Goal: Information Seeking & Learning: Check status

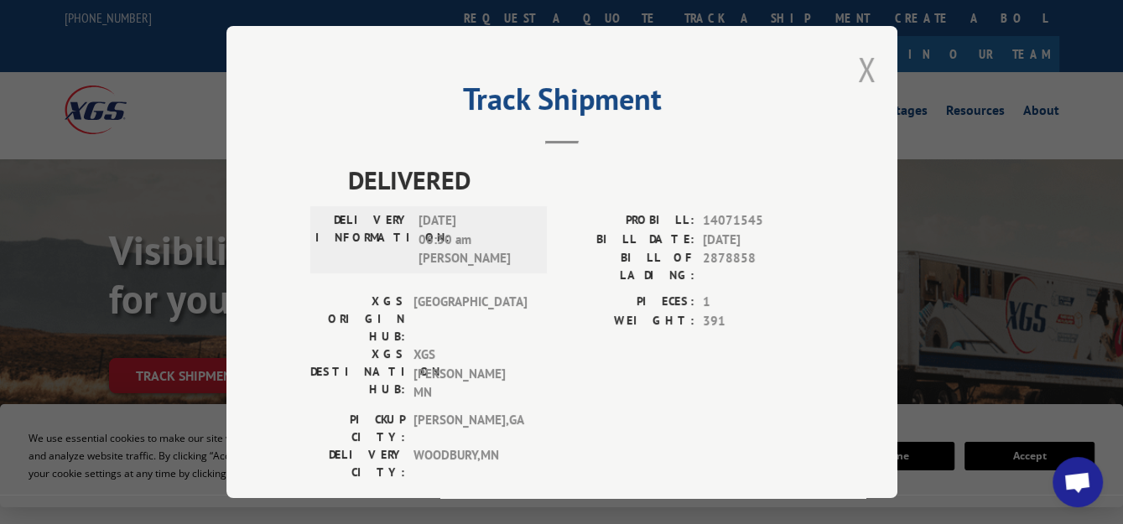
click at [858, 63] on button "Close modal" at bounding box center [867, 69] width 18 height 44
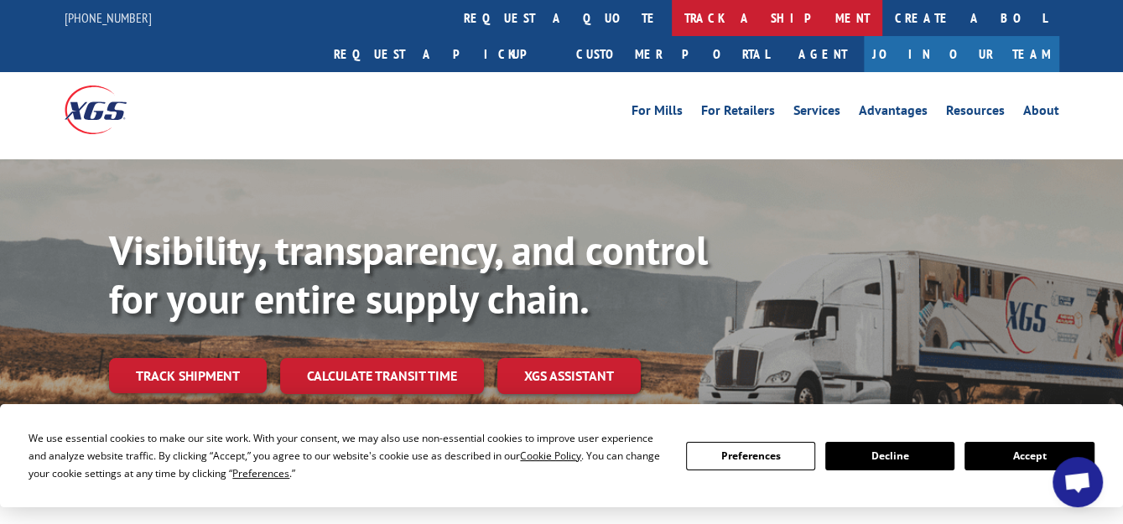
click at [672, 18] on link "track a shipment" at bounding box center [777, 18] width 211 height 36
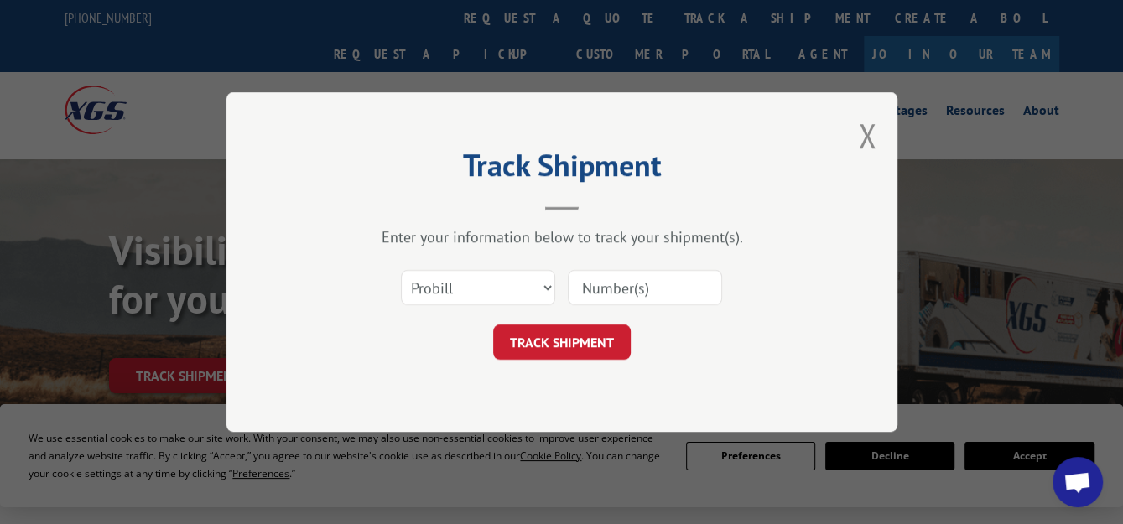
paste input "2876432"
type input "2876432"
click at [541, 286] on select "Select category... Probill BOL PO" at bounding box center [478, 287] width 154 height 35
select select "bol"
click at [401, 270] on select "Select category... Probill BOL PO" at bounding box center [478, 287] width 154 height 35
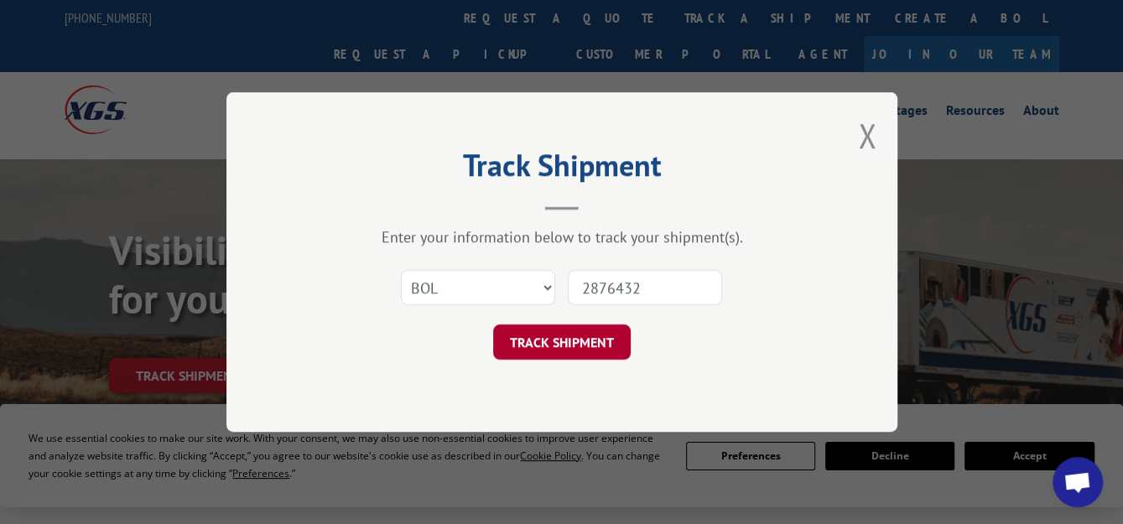
click at [534, 334] on button "TRACK SHIPMENT" at bounding box center [562, 342] width 138 height 35
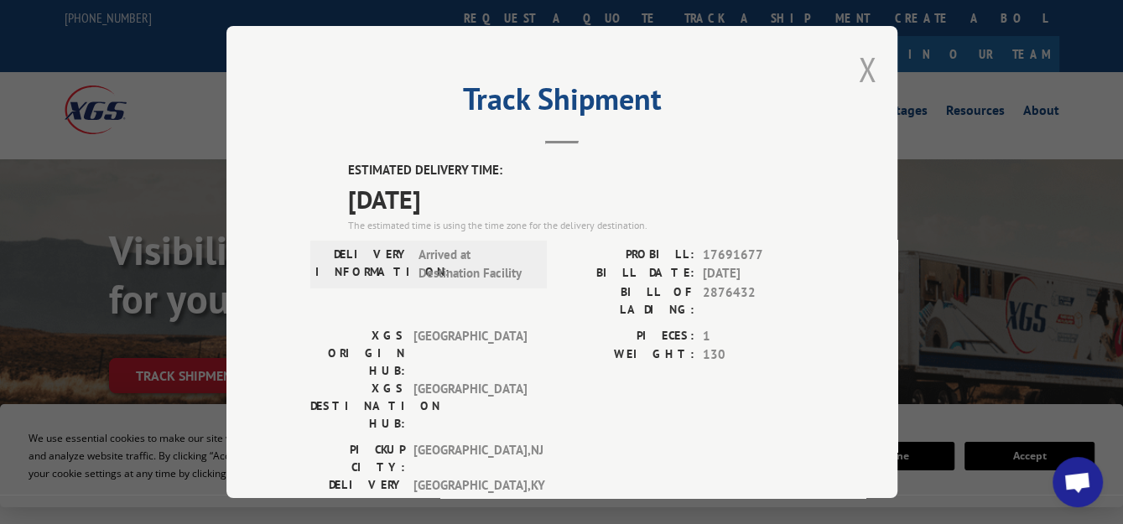
click at [866, 49] on button "Close modal" at bounding box center [867, 69] width 18 height 44
